Goal: Book appointment/travel/reservation

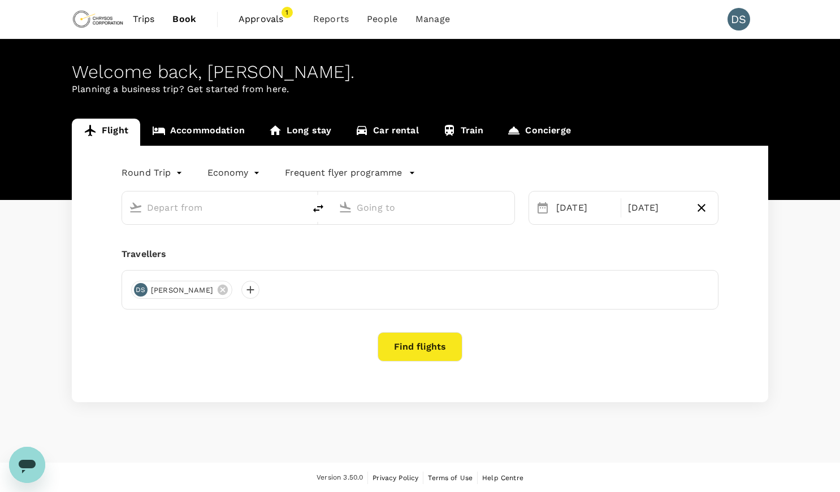
type input "premium-economy"
type input "Adelaide (ADL)"
type input "Vancouver Intl (YVR)"
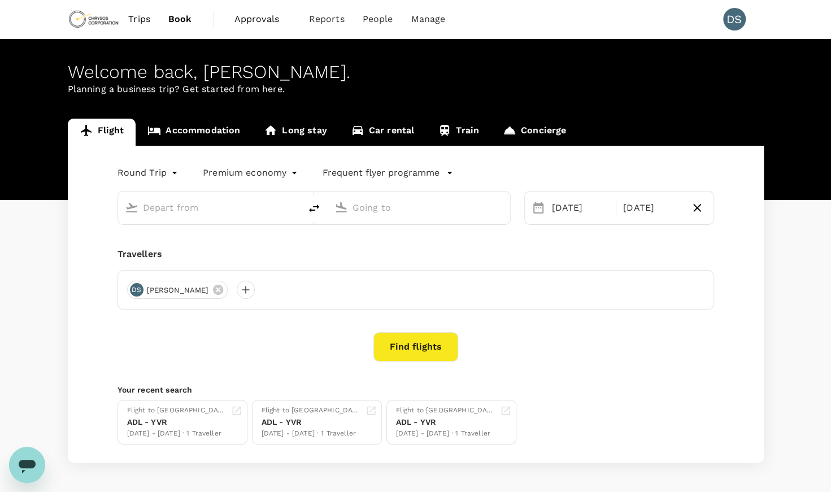
type input "Adelaide (ADL)"
type input "Vancouver Intl (YVR)"
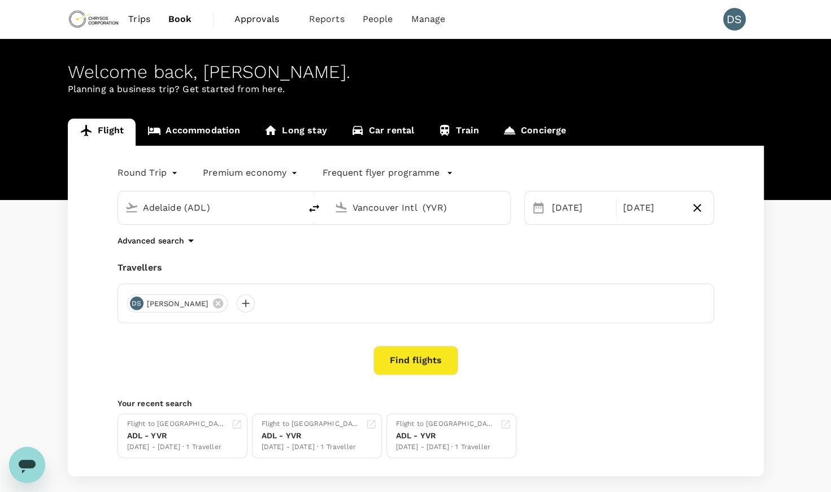
click at [223, 130] on link "Accommodation" at bounding box center [194, 132] width 116 height 27
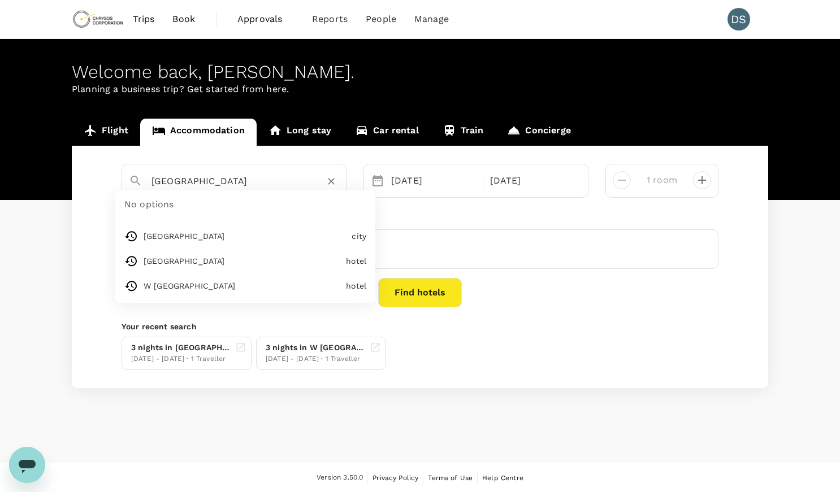
click at [237, 181] on input "Sydney" at bounding box center [229, 181] width 156 height 18
click at [235, 181] on input "Sydney" at bounding box center [229, 181] width 156 height 18
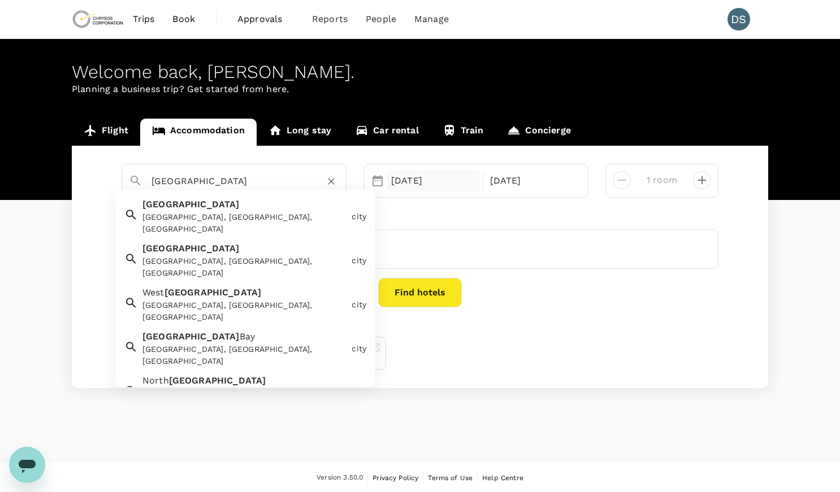
click at [444, 181] on div "20 Oct" at bounding box center [434, 181] width 94 height 23
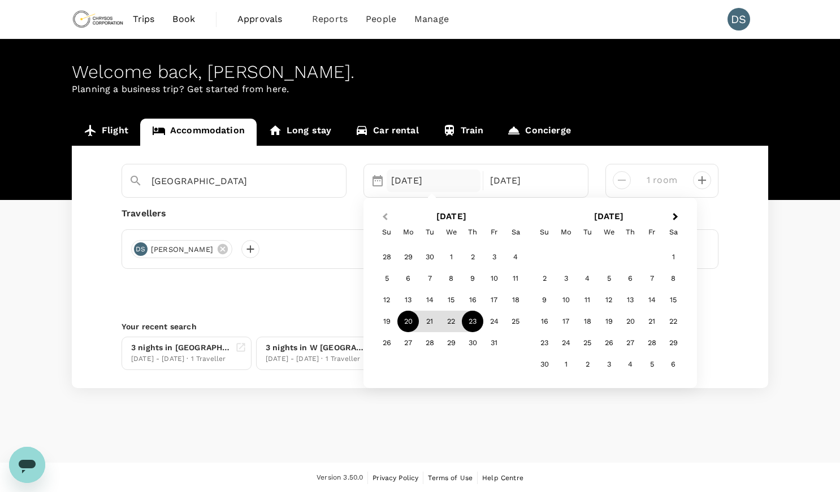
click at [389, 213] on button "Previous Month" at bounding box center [384, 218] width 18 height 18
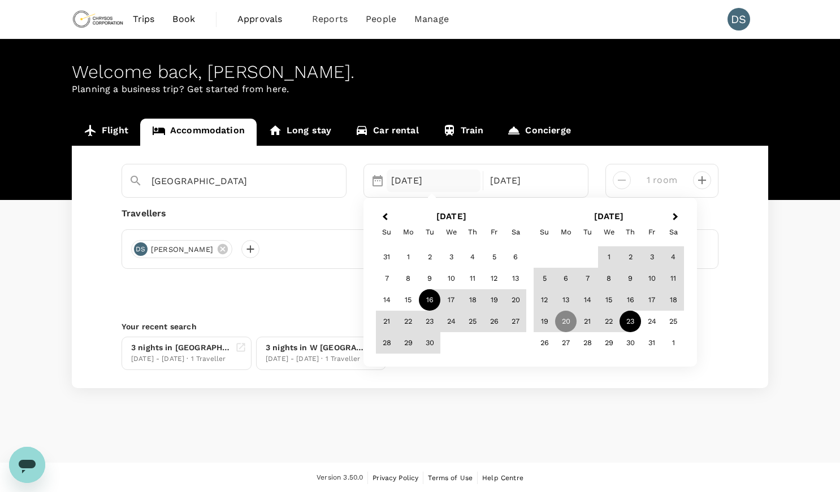
click at [432, 302] on div "16" at bounding box center [429, 300] width 21 height 21
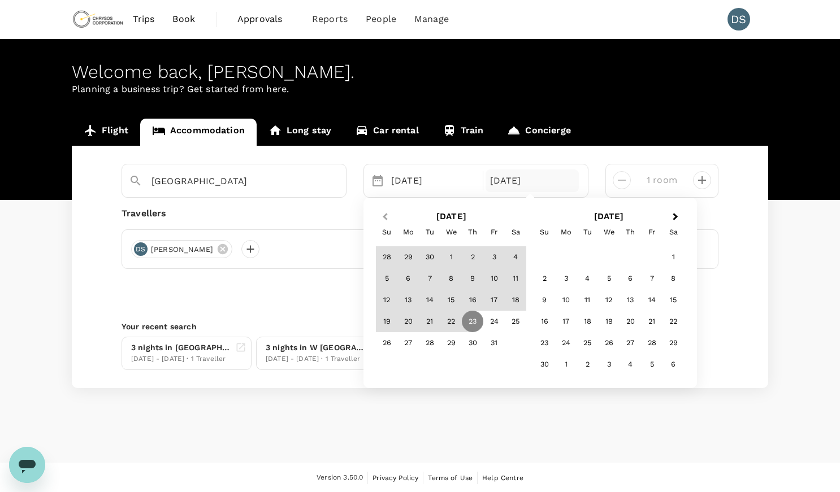
click at [388, 214] on button "Previous Month" at bounding box center [384, 218] width 18 height 18
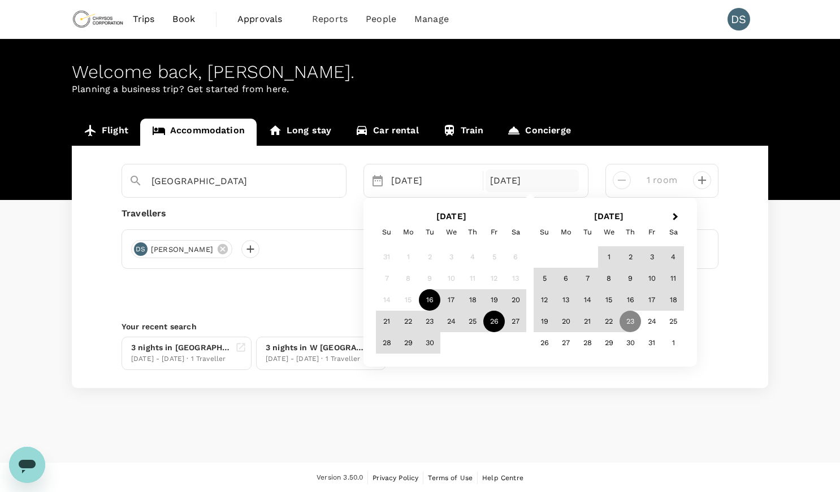
click at [494, 323] on div "26" at bounding box center [493, 321] width 21 height 21
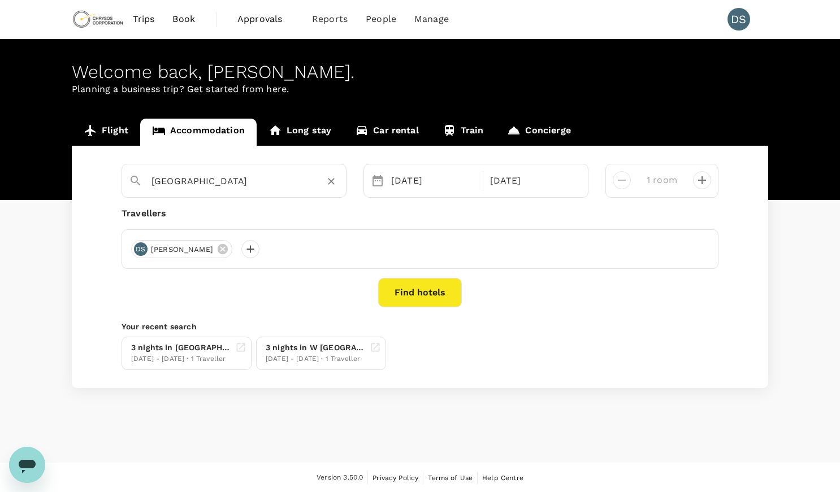
click at [279, 176] on input "Sydney" at bounding box center [229, 181] width 156 height 18
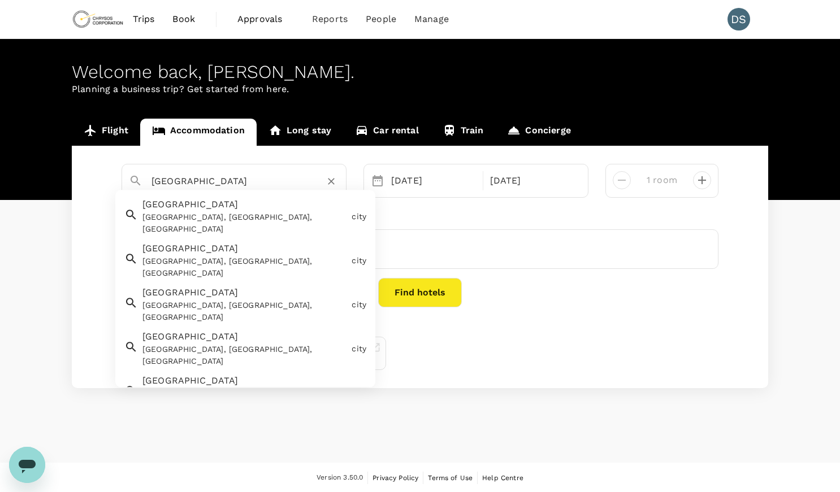
click at [217, 211] on div "Vancouver Vancouver, BC, Canada" at bounding box center [242, 215] width 209 height 42
type input "[GEOGRAPHIC_DATA]"
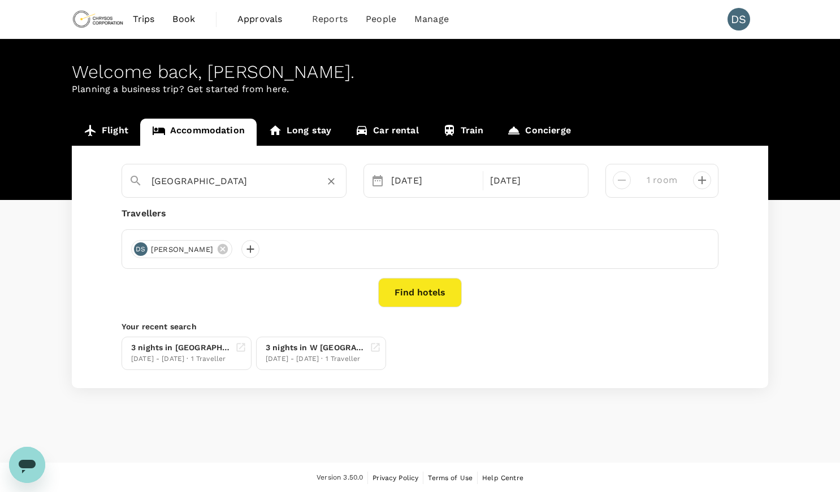
click at [421, 282] on button "Find hotels" at bounding box center [420, 292] width 84 height 29
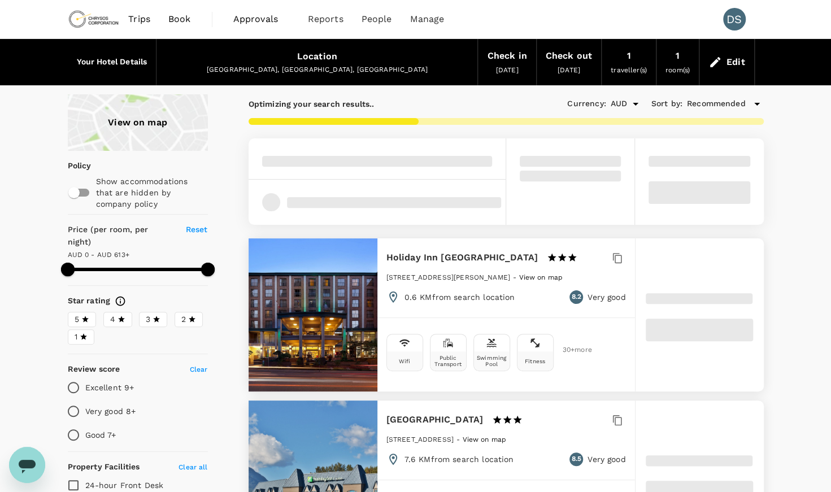
type input "612"
type input "AUD"
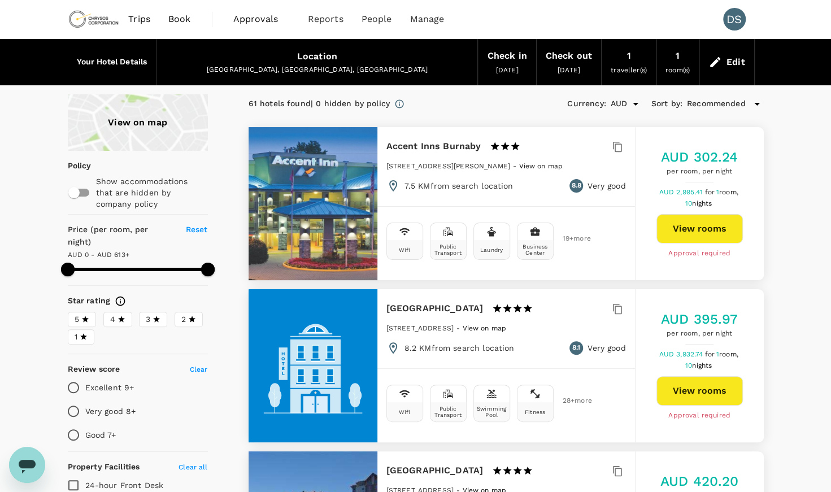
click at [140, 127] on div "View on map" at bounding box center [138, 122] width 140 height 57
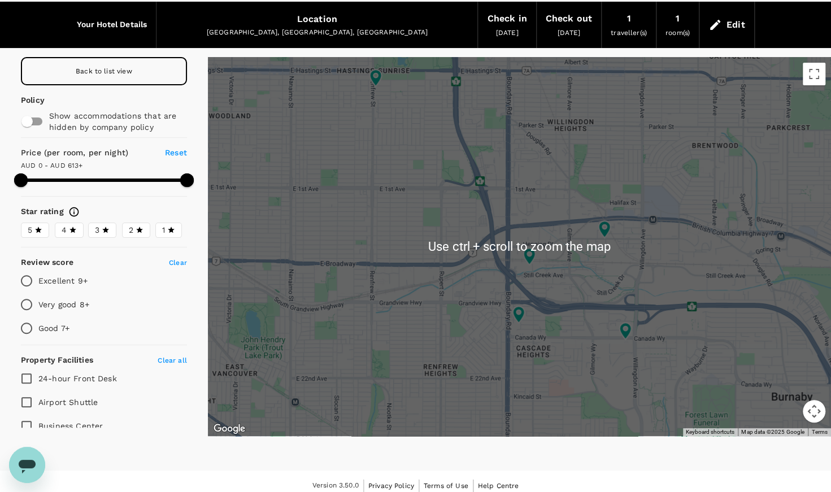
scroll to position [45, 0]
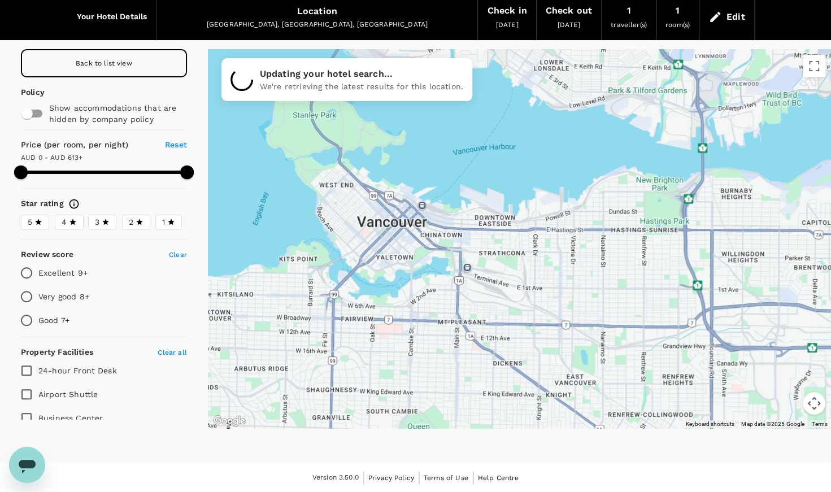
drag, startPoint x: 432, startPoint y: 188, endPoint x: 597, endPoint y: 287, distance: 192.1
click at [597, 287] on div at bounding box center [519, 238] width 623 height 379
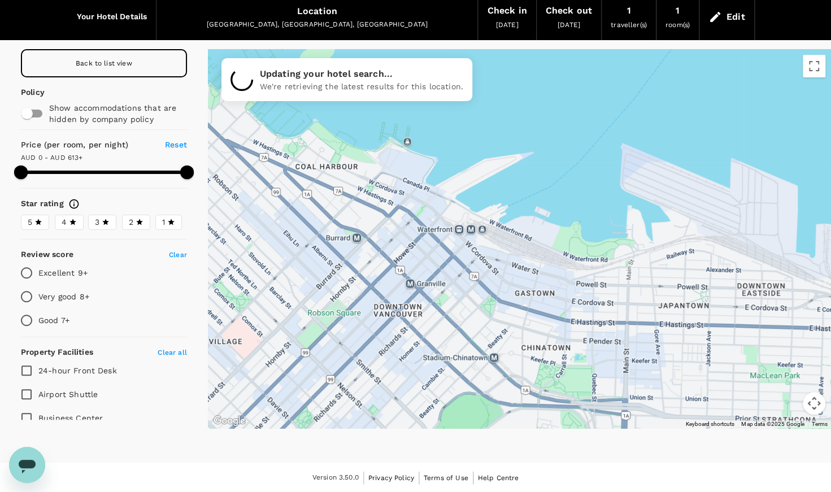
drag, startPoint x: 402, startPoint y: 203, endPoint x: 461, endPoint y: 298, distance: 111.7
click at [461, 298] on div at bounding box center [519, 238] width 623 height 379
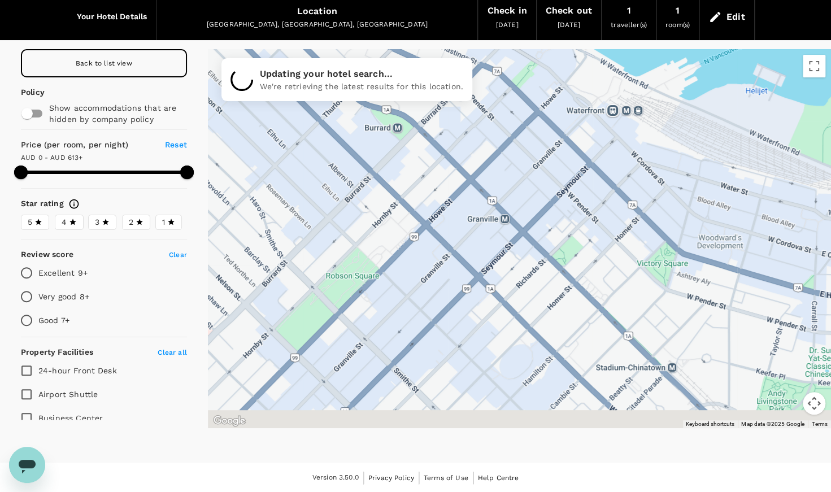
drag, startPoint x: 435, startPoint y: 264, endPoint x: 553, endPoint y: 197, distance: 135.2
click at [553, 197] on div at bounding box center [519, 238] width 623 height 379
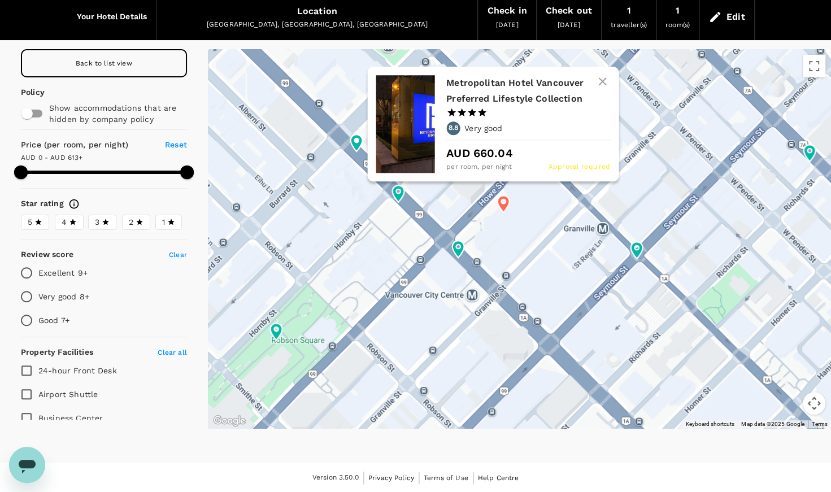
click at [503, 202] on icon at bounding box center [503, 204] width 20 height 20
click at [503, 203] on icon at bounding box center [504, 204] width 12 height 17
click at [476, 110] on div "Metropolitan Hotel Vancouver Preferred Lifestyle Collection 1 Star 2 Stars 3 St…" at bounding box center [529, 125] width 164 height 98
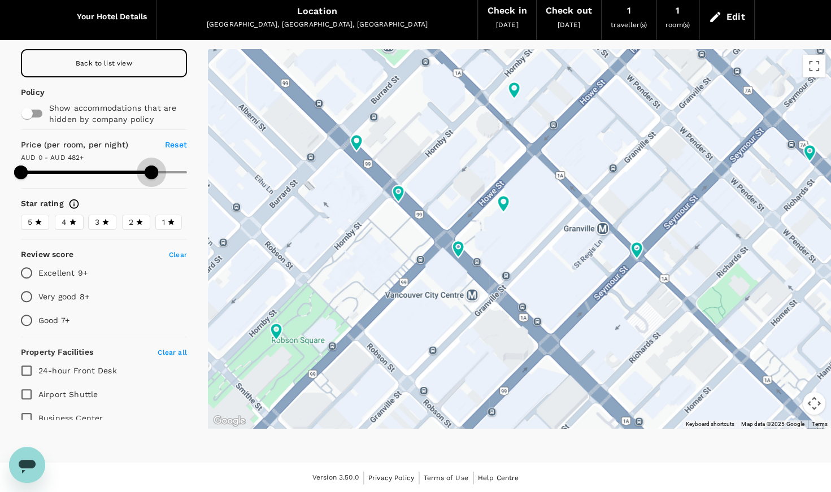
type input "473"
drag, startPoint x: 172, startPoint y: 170, endPoint x: 142, endPoint y: 170, distance: 29.4
click at [142, 170] on span at bounding box center [149, 173] width 14 height 14
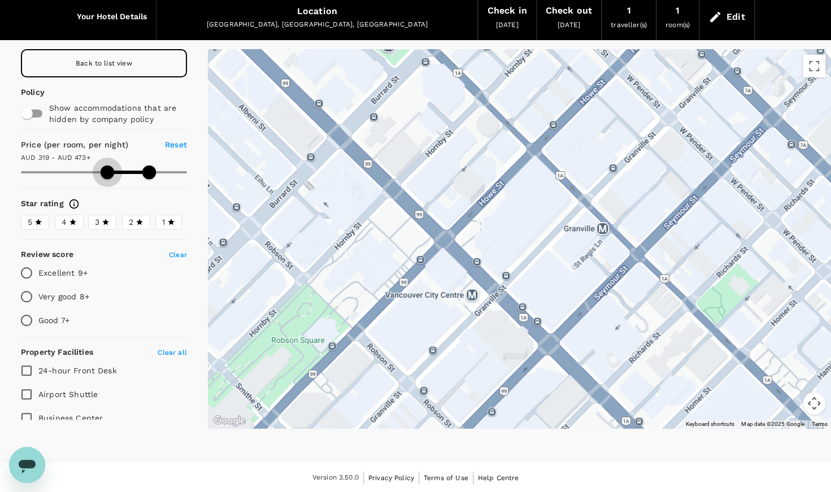
type input "324"
drag, startPoint x: 16, startPoint y: 167, endPoint x: 104, endPoint y: 167, distance: 88.2
click at [104, 167] on span at bounding box center [109, 173] width 14 height 14
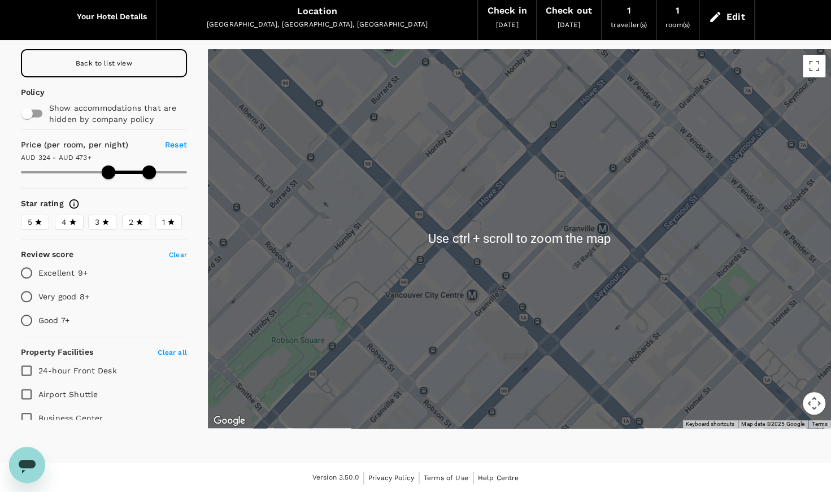
click at [557, 216] on div at bounding box center [519, 238] width 623 height 379
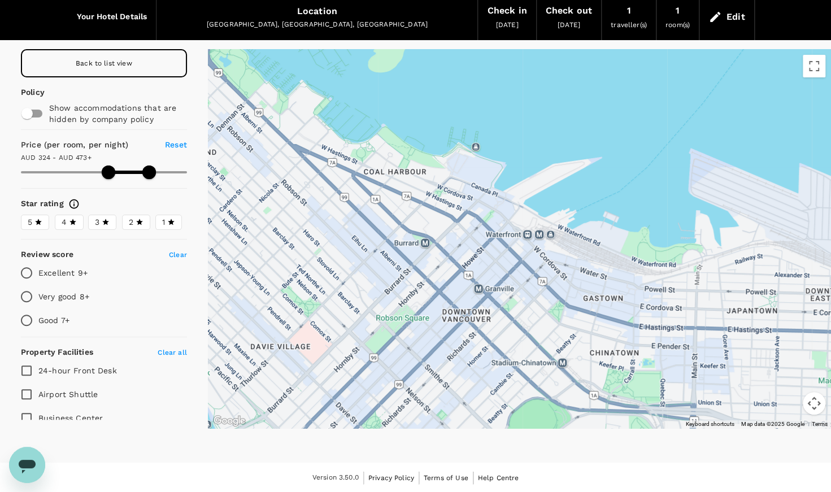
drag, startPoint x: 602, startPoint y: 265, endPoint x: 510, endPoint y: 336, distance: 116.9
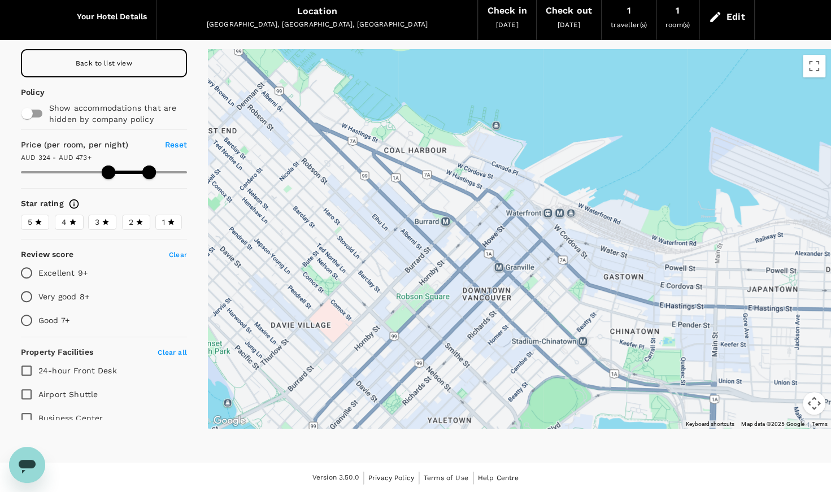
drag, startPoint x: 345, startPoint y: 252, endPoint x: 372, endPoint y: 219, distance: 42.6
click at [372, 219] on div at bounding box center [519, 238] width 623 height 379
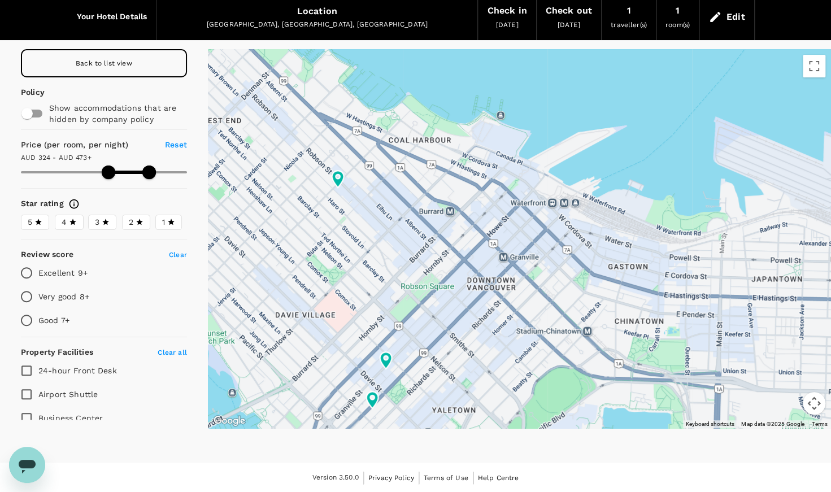
click at [26, 289] on input "Very good 8+" at bounding box center [27, 297] width 24 height 24
radio input "true"
drag, startPoint x: 137, startPoint y: 177, endPoint x: 145, endPoint y: 177, distance: 7.9
click at [145, 177] on span at bounding box center [152, 173] width 14 height 14
drag, startPoint x: 145, startPoint y: 164, endPoint x: 153, endPoint y: 167, distance: 8.8
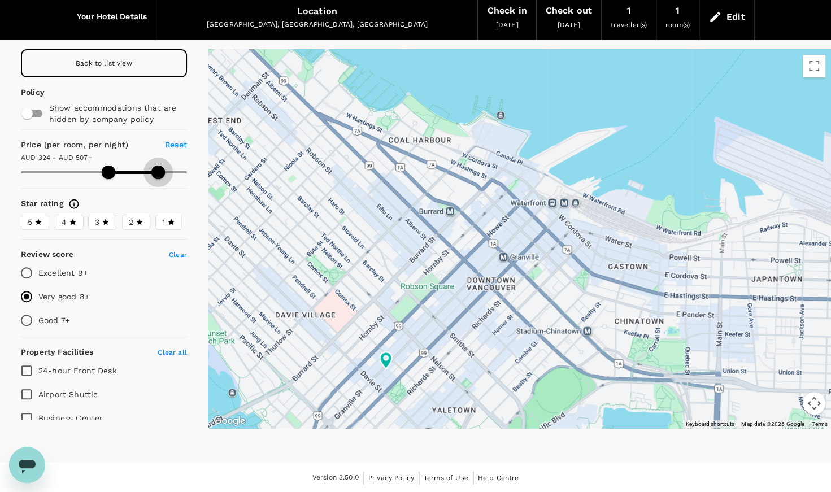
click at [152, 167] on span at bounding box center [158, 173] width 14 height 14
type input "511"
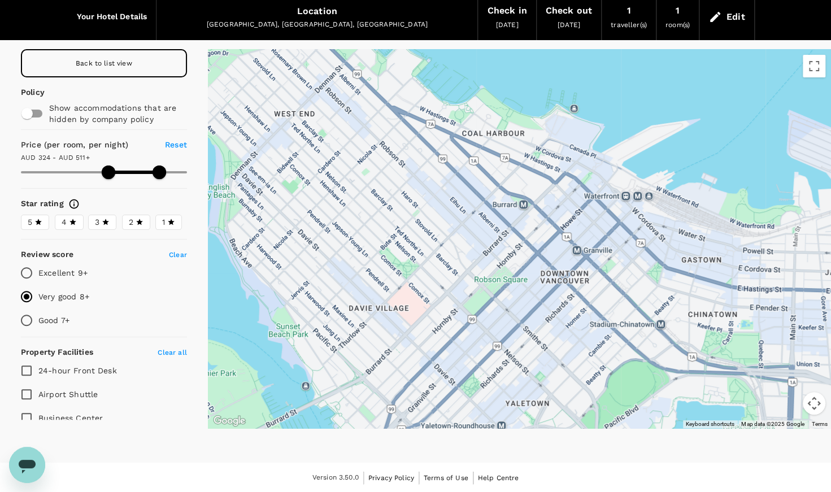
drag, startPoint x: 436, startPoint y: 230, endPoint x: 519, endPoint y: 219, distance: 83.8
click at [519, 219] on div at bounding box center [519, 238] width 623 height 379
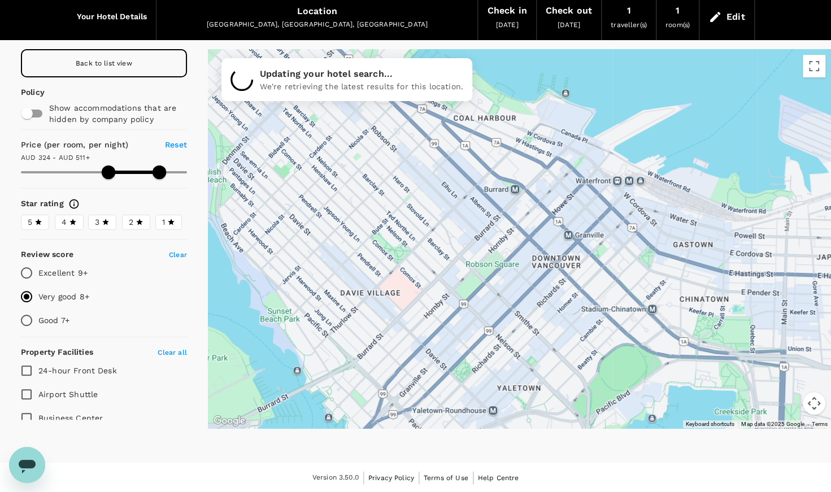
drag, startPoint x: 514, startPoint y: 224, endPoint x: 485, endPoint y: 209, distance: 32.6
click at [485, 209] on div at bounding box center [519, 238] width 623 height 379
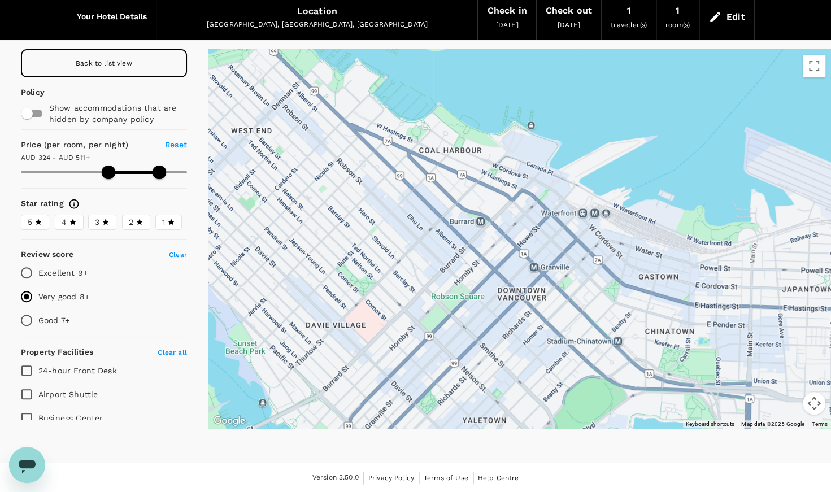
drag, startPoint x: 500, startPoint y: 203, endPoint x: 463, endPoint y: 262, distance: 69.3
click at [463, 262] on div at bounding box center [519, 238] width 623 height 379
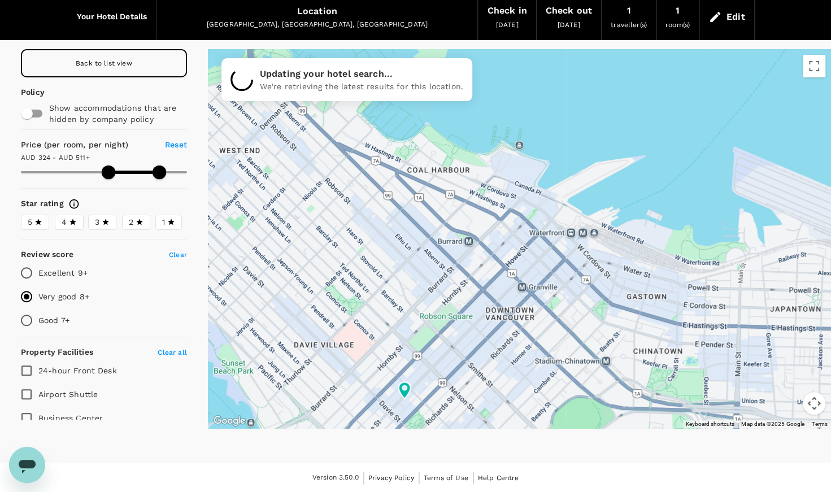
drag, startPoint x: 27, startPoint y: 316, endPoint x: 34, endPoint y: 315, distance: 7.4
click at [27, 316] on input "Good 7+" at bounding box center [27, 321] width 24 height 24
radio input "true"
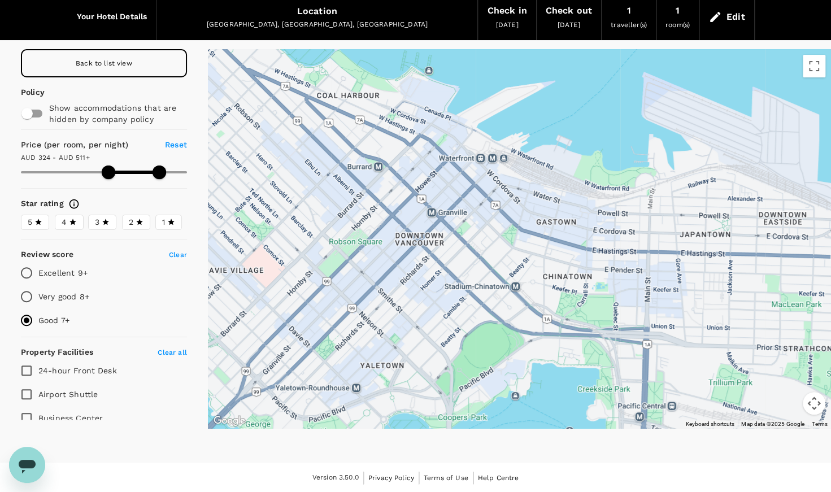
drag, startPoint x: 394, startPoint y: 244, endPoint x: 303, endPoint y: 171, distance: 117.0
click at [303, 171] on div at bounding box center [519, 238] width 623 height 379
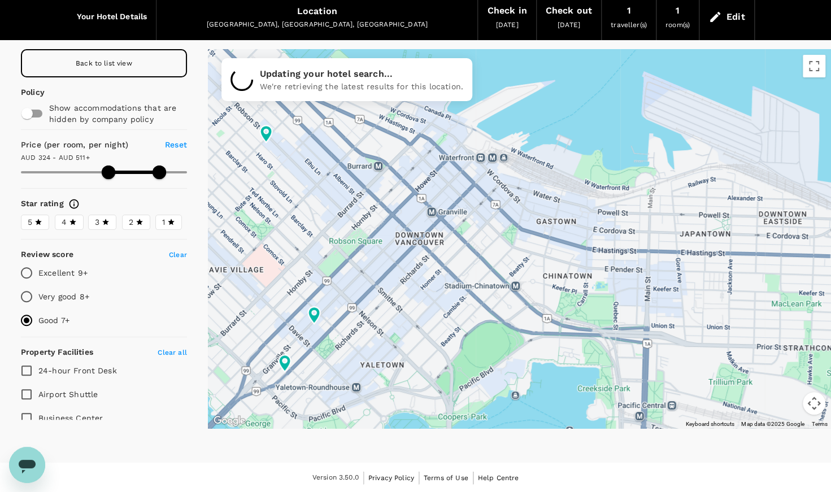
click at [27, 291] on input "Very good 8+" at bounding box center [27, 297] width 24 height 24
radio input "true"
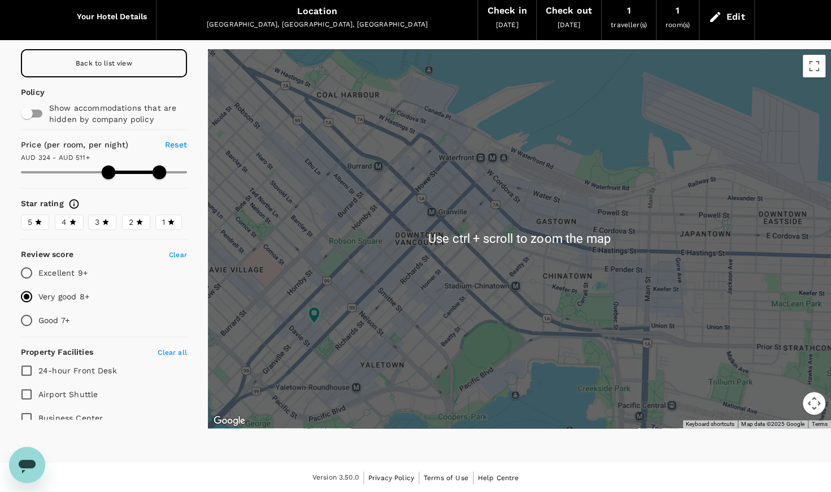
click at [385, 248] on div at bounding box center [519, 238] width 623 height 379
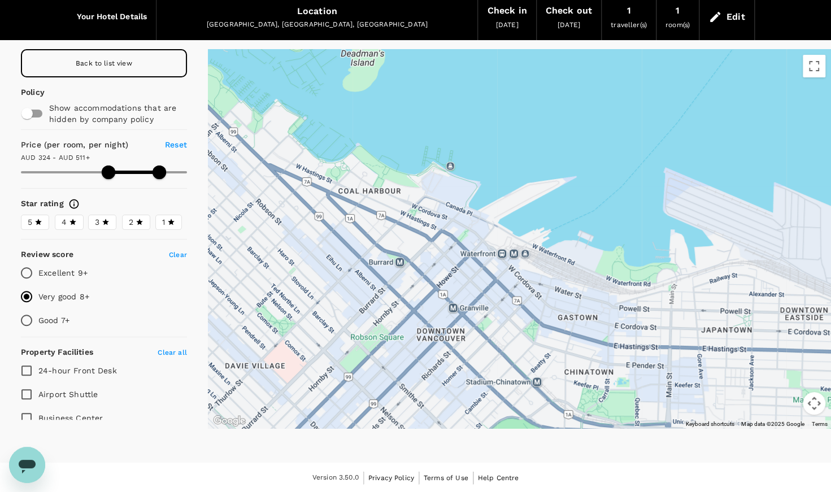
drag, startPoint x: 390, startPoint y: 197, endPoint x: 410, endPoint y: 296, distance: 101.0
click at [410, 296] on div at bounding box center [519, 238] width 623 height 379
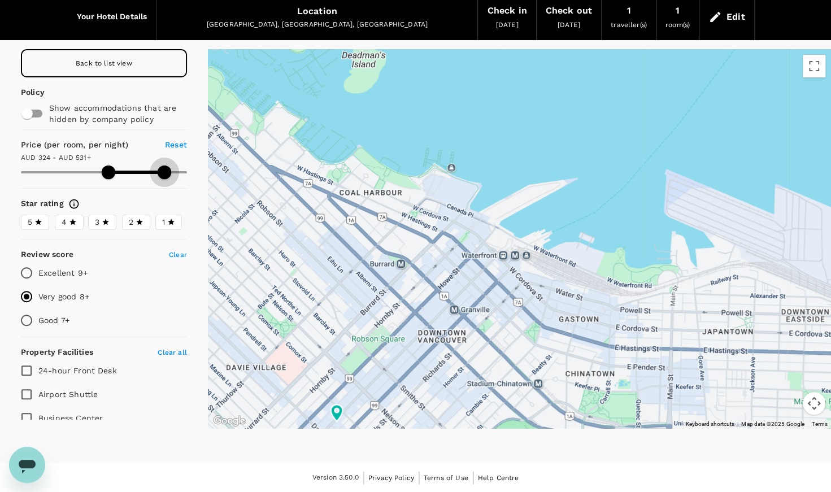
click at [158, 169] on span at bounding box center [165, 173] width 14 height 14
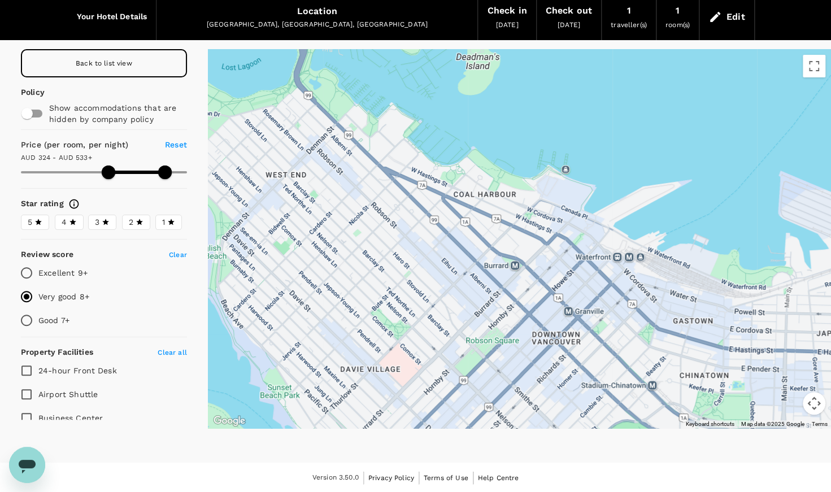
drag, startPoint x: 369, startPoint y: 269, endPoint x: 474, endPoint y: 271, distance: 105.1
click at [474, 271] on div at bounding box center [519, 238] width 623 height 379
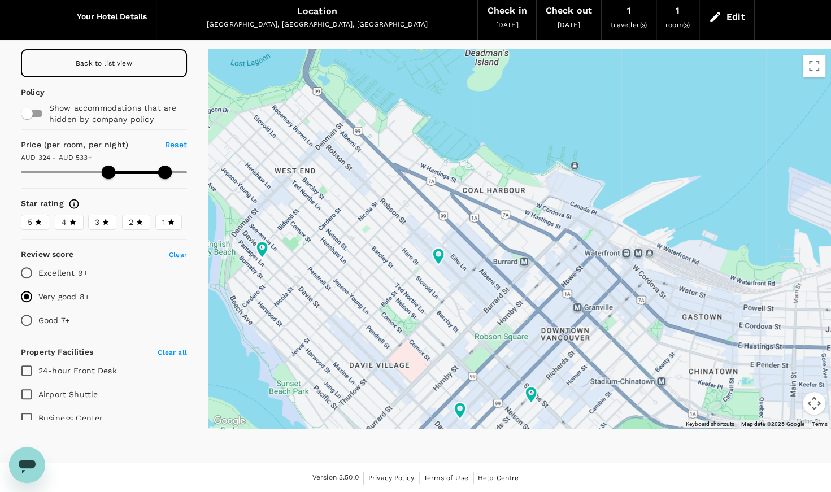
click at [441, 259] on icon at bounding box center [439, 256] width 12 height 17
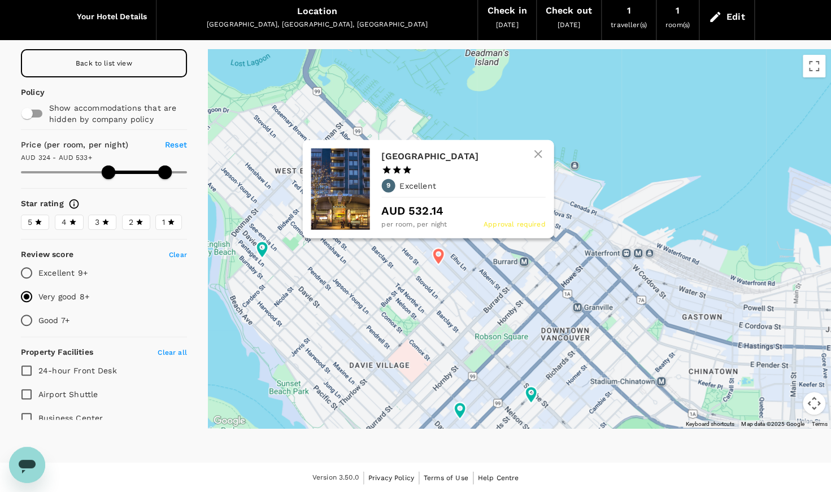
click at [439, 175] on div "Blue Horizon Hotel 1 Star 2 Stars 3 Stars 4 Stars 5 Stars 9 Excellent AUD 532.1…" at bounding box center [464, 190] width 164 height 82
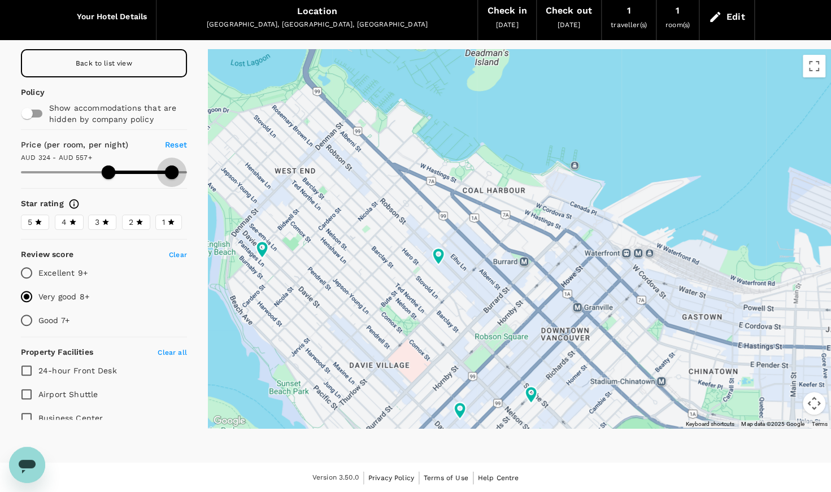
type input "559"
click at [165, 171] on span at bounding box center [172, 173] width 14 height 14
drag, startPoint x: 30, startPoint y: 314, endPoint x: 44, endPoint y: 315, distance: 14.1
click at [30, 315] on input "Good 7+" at bounding box center [27, 321] width 24 height 24
radio input "true"
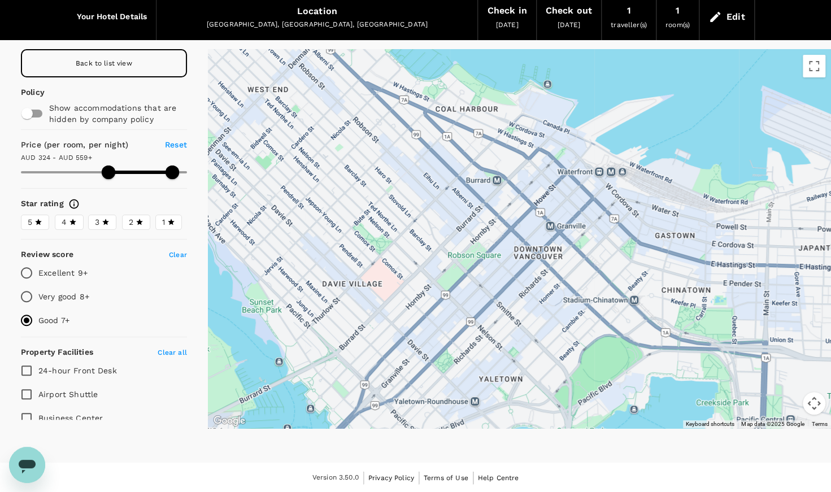
drag, startPoint x: 479, startPoint y: 280, endPoint x: 452, endPoint y: 206, distance: 78.9
click at [452, 206] on div at bounding box center [519, 238] width 623 height 379
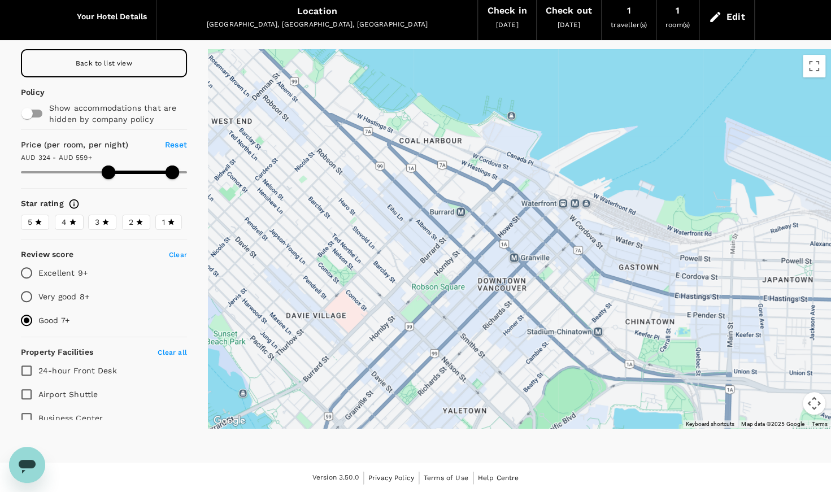
drag, startPoint x: 480, startPoint y: 221, endPoint x: 445, endPoint y: 254, distance: 48.0
click at [445, 254] on div at bounding box center [519, 238] width 623 height 379
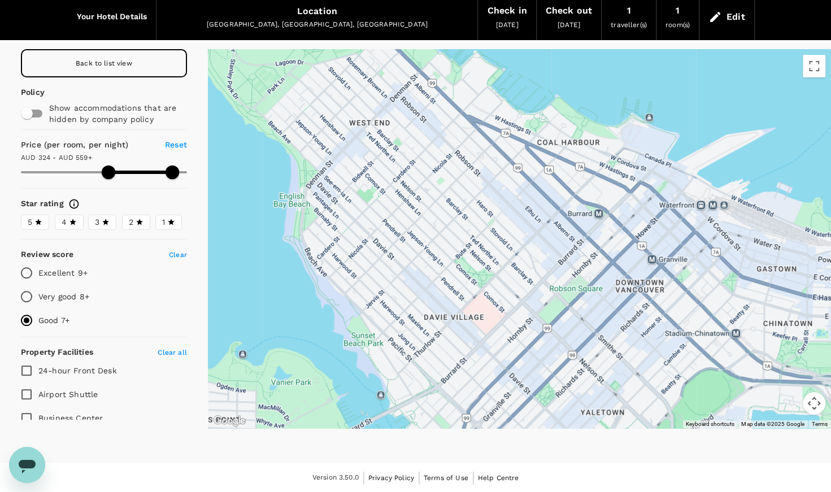
drag, startPoint x: 488, startPoint y: 300, endPoint x: 596, endPoint y: 302, distance: 108.0
click at [596, 302] on div at bounding box center [519, 238] width 623 height 379
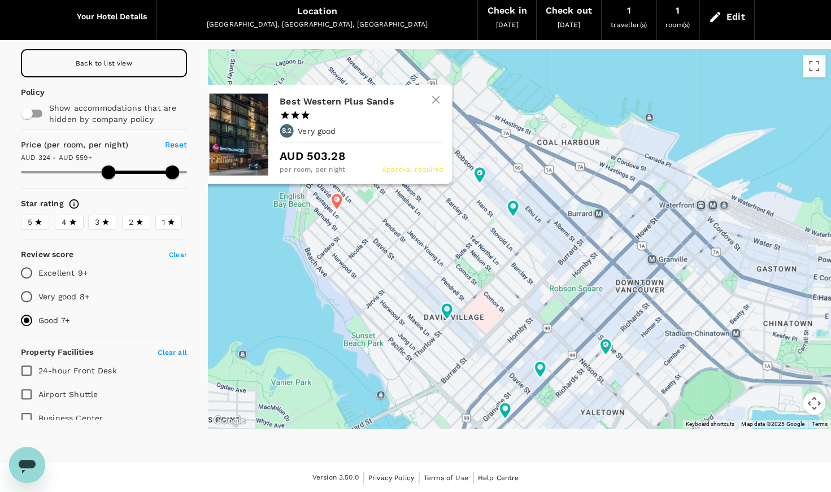
click at [338, 200] on icon at bounding box center [337, 201] width 12 height 17
click at [320, 103] on h6 "Best Western Plus Sands" at bounding box center [357, 102] width 155 height 16
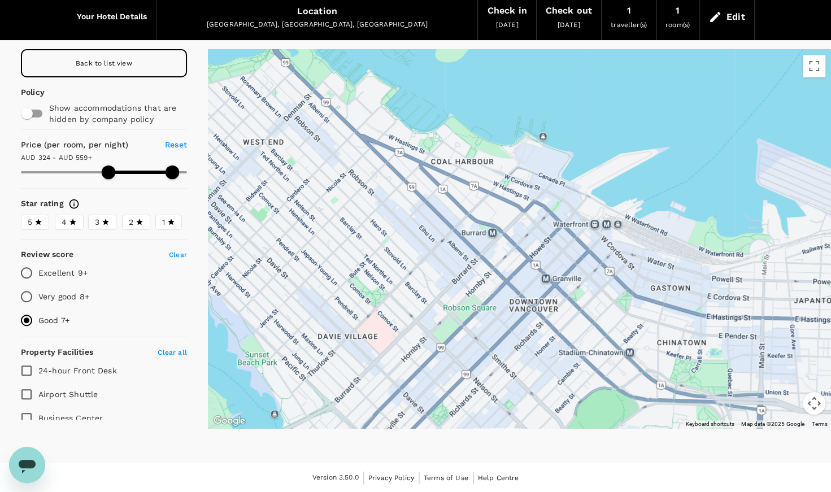
drag, startPoint x: 556, startPoint y: 249, endPoint x: 441, endPoint y: 267, distance: 116.2
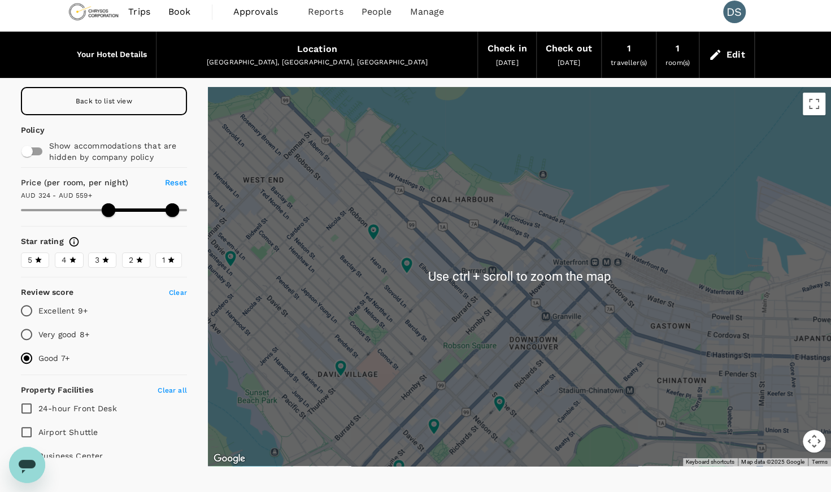
scroll to position [0, 0]
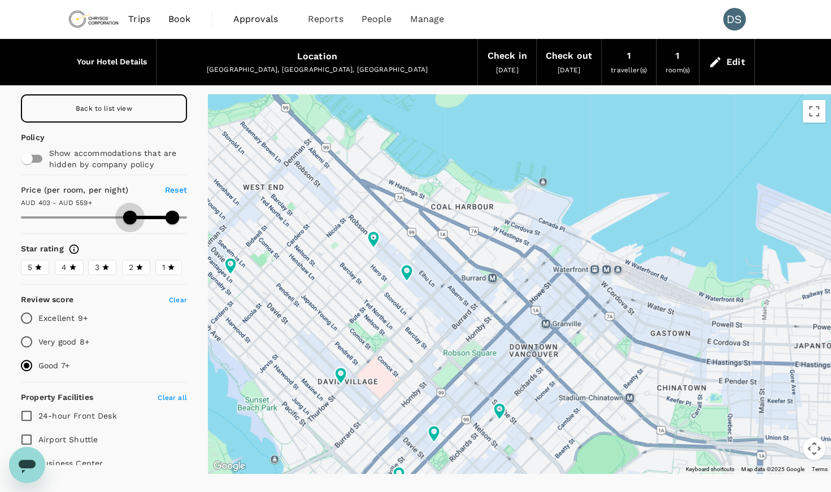
drag, startPoint x: 105, startPoint y: 216, endPoint x: 126, endPoint y: 216, distance: 20.9
click at [126, 216] on span at bounding box center [130, 218] width 14 height 14
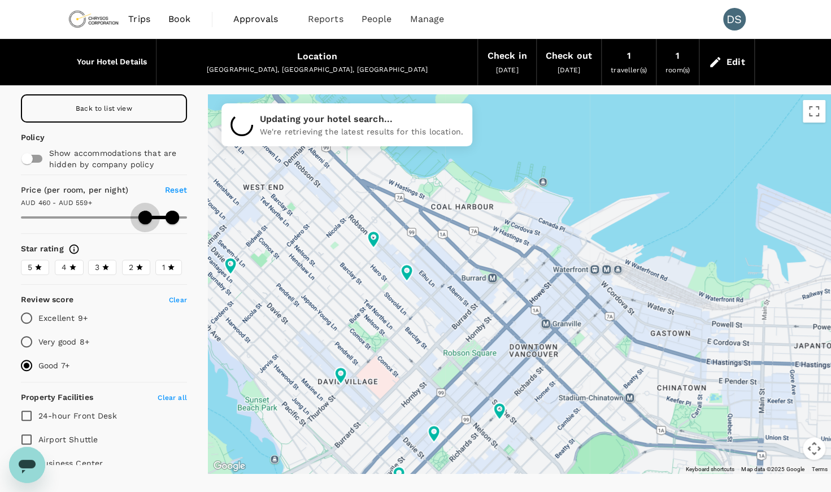
type input "496"
drag, startPoint x: 136, startPoint y: 216, endPoint x: 148, endPoint y: 216, distance: 12.4
click at [148, 216] on span at bounding box center [145, 218] width 14 height 14
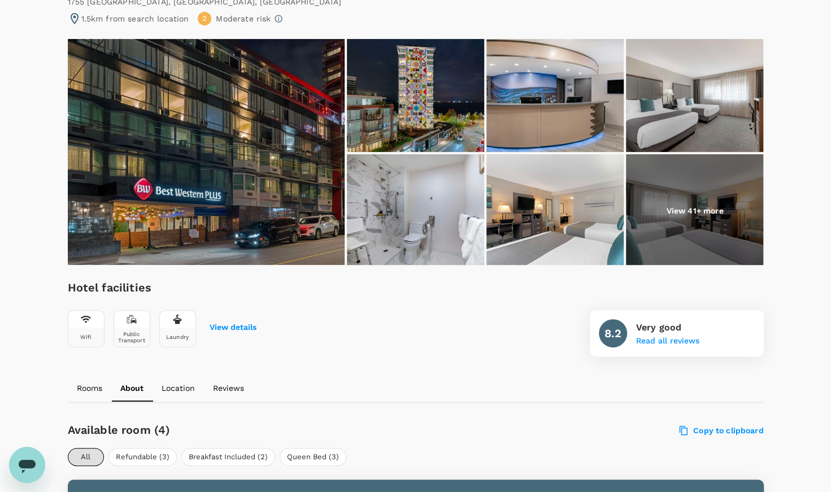
scroll to position [99, 0]
